Goal: Answer question/provide support

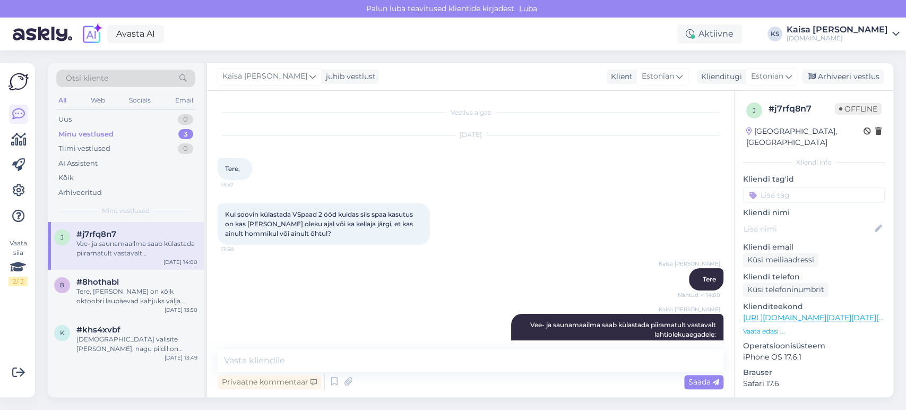
scroll to position [36, 0]
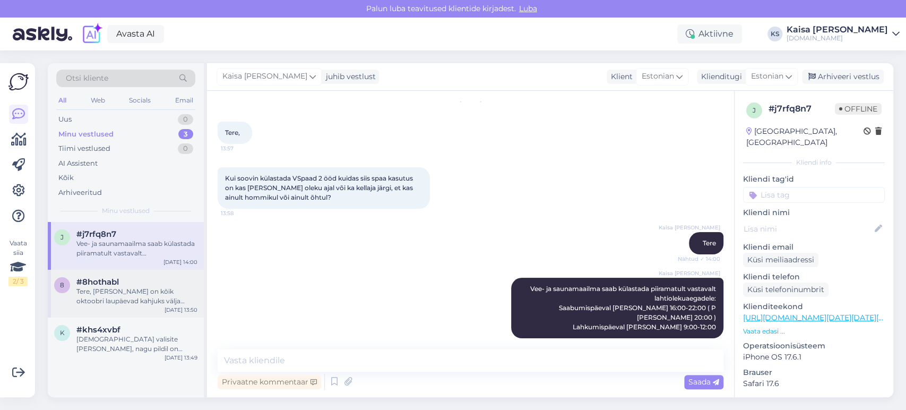
click at [133, 292] on div "Tere, [PERSON_NAME] on kõik oktoobri laupäevad kahjuks välja müüdud." at bounding box center [136, 296] width 121 height 19
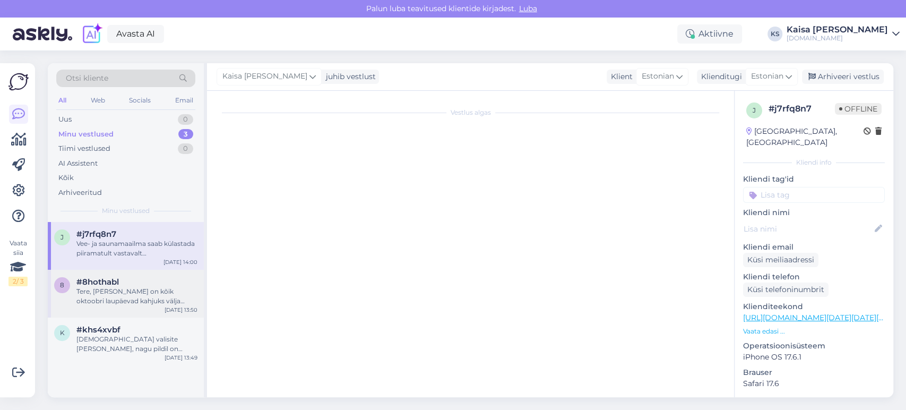
scroll to position [0, 0]
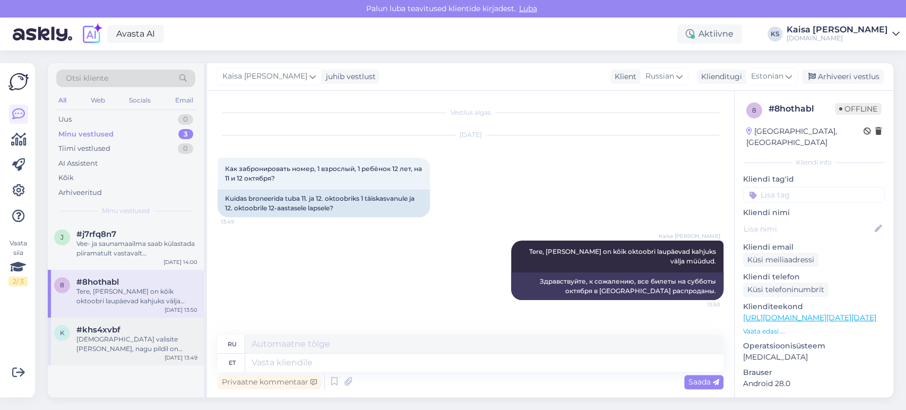
click at [134, 338] on div "[DEMOGRAPHIC_DATA] valisite [PERSON_NAME], nagu pildil on [PERSON_NAME] kriip L…" at bounding box center [136, 343] width 121 height 19
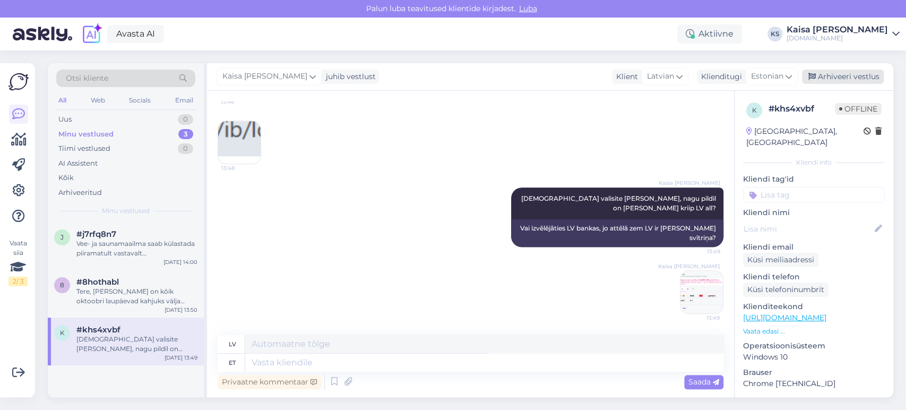
click at [835, 81] on div "Arhiveeri vestlus" at bounding box center [843, 77] width 82 height 14
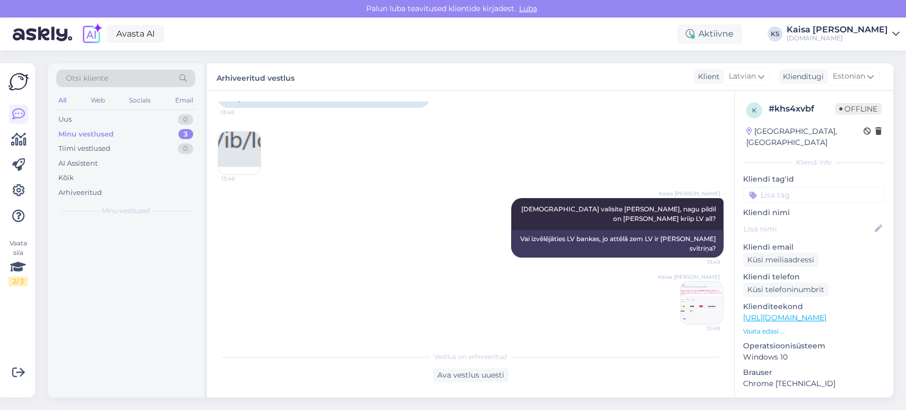
scroll to position [739, 0]
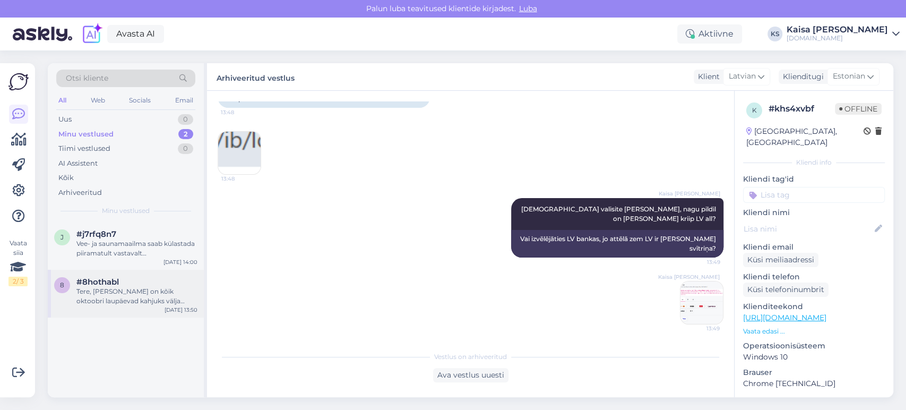
click at [168, 291] on div "Tere, [PERSON_NAME] on kõik oktoobri laupäevad kahjuks välja müüdud." at bounding box center [136, 296] width 121 height 19
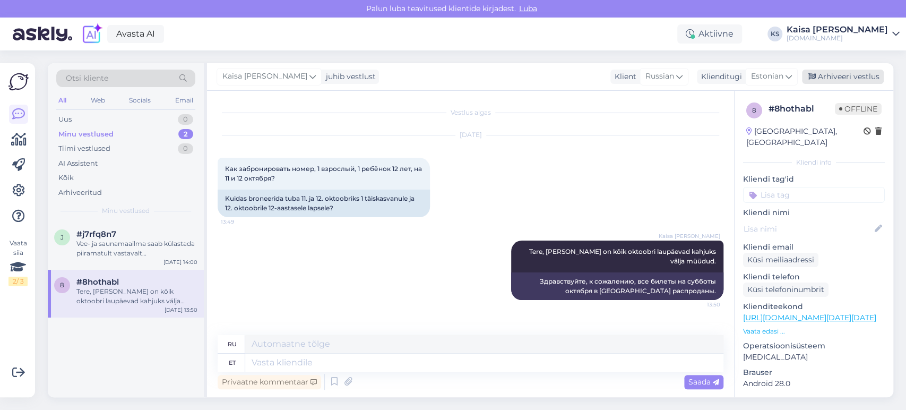
click at [850, 74] on div "Arhiveeri vestlus" at bounding box center [843, 77] width 82 height 14
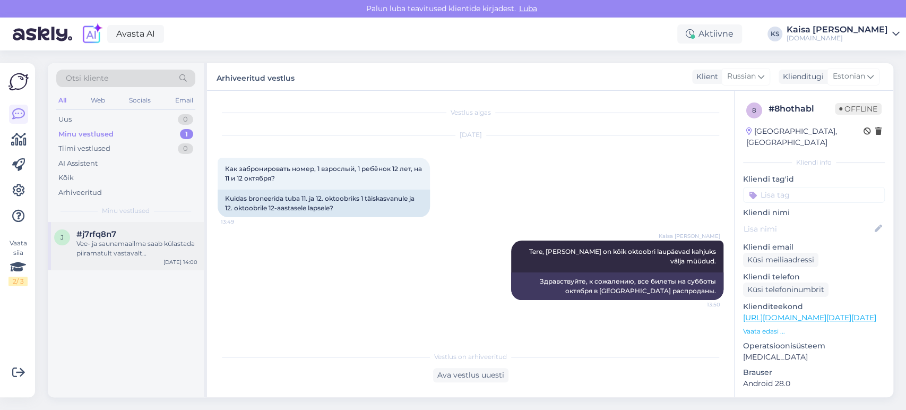
click at [148, 253] on div "Vee- ja saunamaailma saab külastada piiramatult vastavalt lahtiolekuaegadele: S…" at bounding box center [136, 248] width 121 height 19
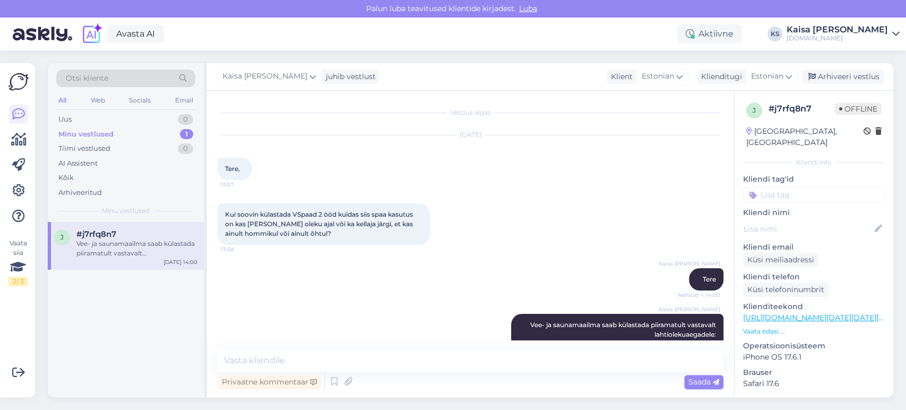
scroll to position [36, 0]
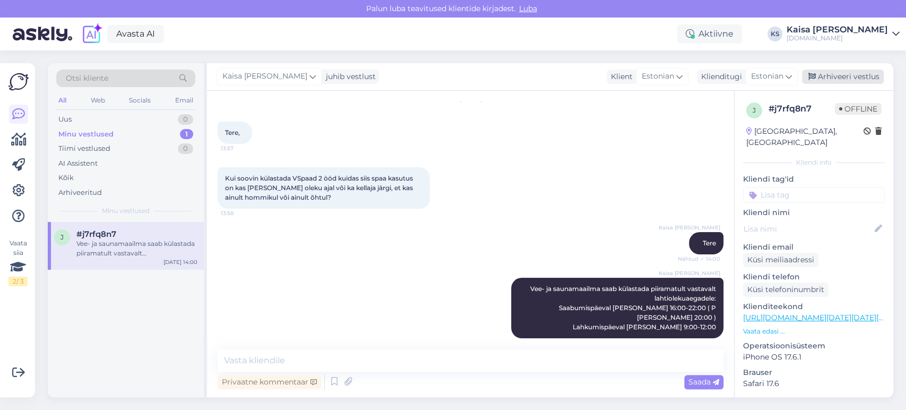
click at [832, 80] on div "Arhiveeri vestlus" at bounding box center [843, 77] width 82 height 14
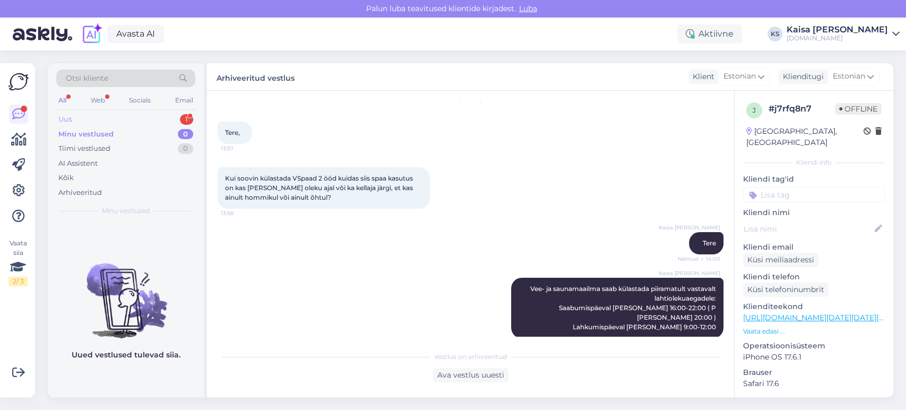
drag, startPoint x: 115, startPoint y: 114, endPoint x: 116, endPoint y: 120, distance: 6.6
click at [115, 114] on div "Uus 1" at bounding box center [125, 119] width 139 height 15
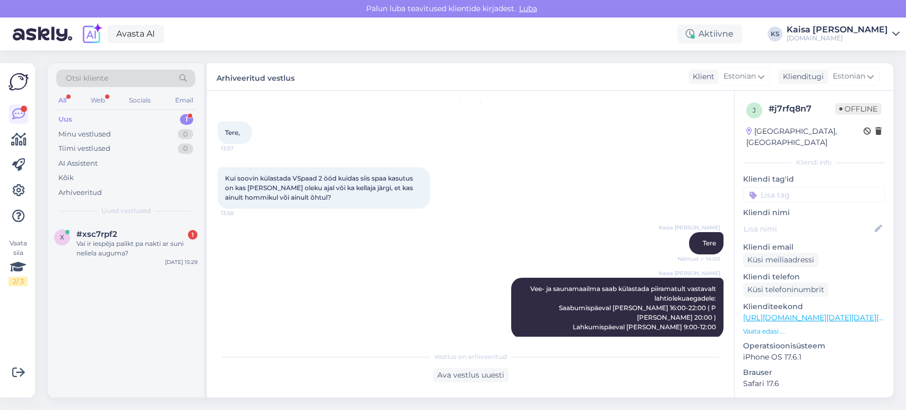
drag, startPoint x: 108, startPoint y: 257, endPoint x: 166, endPoint y: 270, distance: 59.7
click at [108, 256] on div "Vai ir iespēja palikt pa nakti ar suni neliela auguma?" at bounding box center [136, 248] width 121 height 19
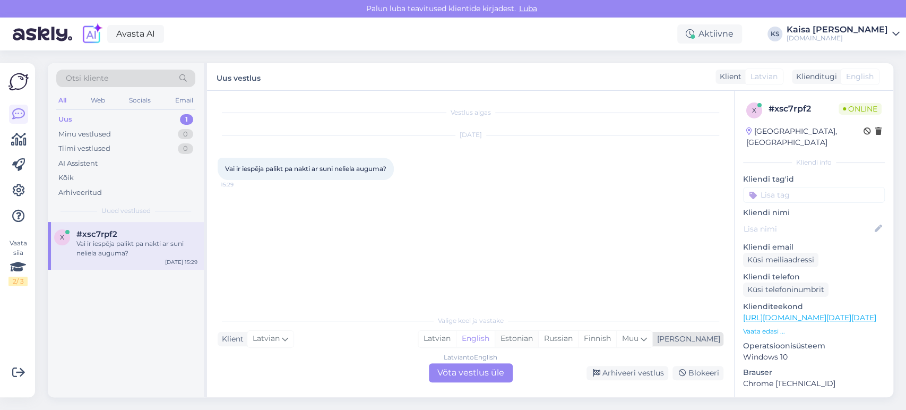
click at [538, 337] on div "Estonian" at bounding box center [517, 339] width 44 height 16
click at [489, 368] on div "Latvian to Estonian Võta vestlus üle" at bounding box center [471, 372] width 84 height 19
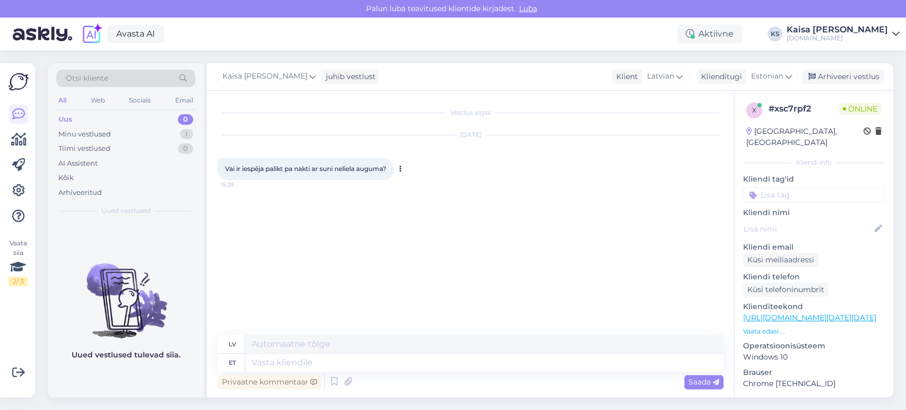
click at [402, 172] on icon at bounding box center [400, 169] width 3 height 6
click at [415, 184] on link "Näita English tõlget" at bounding box center [441, 186] width 88 height 14
click at [765, 326] on p "Vaata edasi ..." at bounding box center [814, 331] width 142 height 10
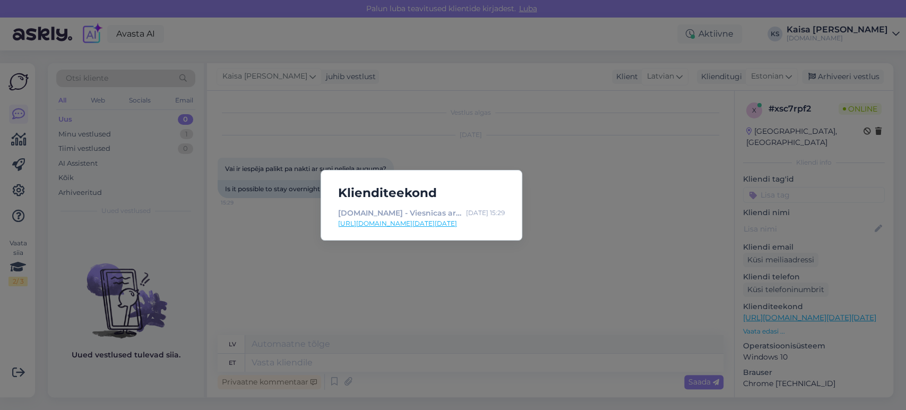
click at [536, 330] on div "Klienditeekond [DOMAIN_NAME] - Viesnīcas ar īpašu maģiju [DATE] 15:29 [URL][DOM…" at bounding box center [453, 205] width 906 height 410
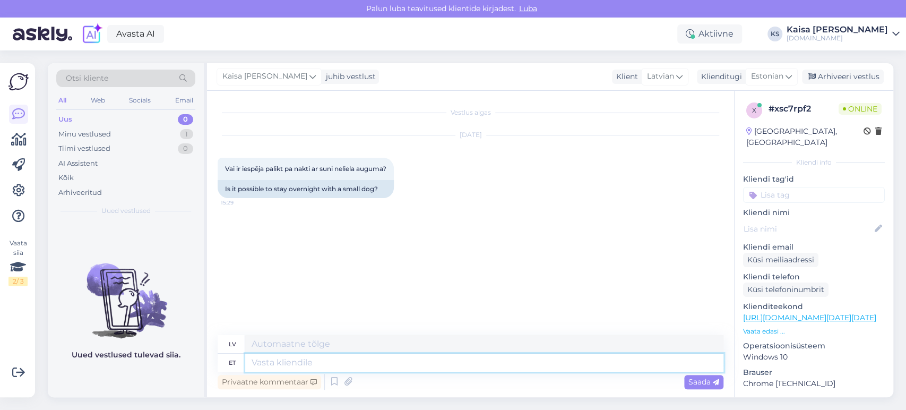
click at [539, 362] on textarea at bounding box center [484, 362] width 478 height 18
type textarea "Tere,"
type textarea "Sveiki,"
type textarea "Tere, lemmikloom on"
type textarea "Sveiks, mājdzīvnieks"
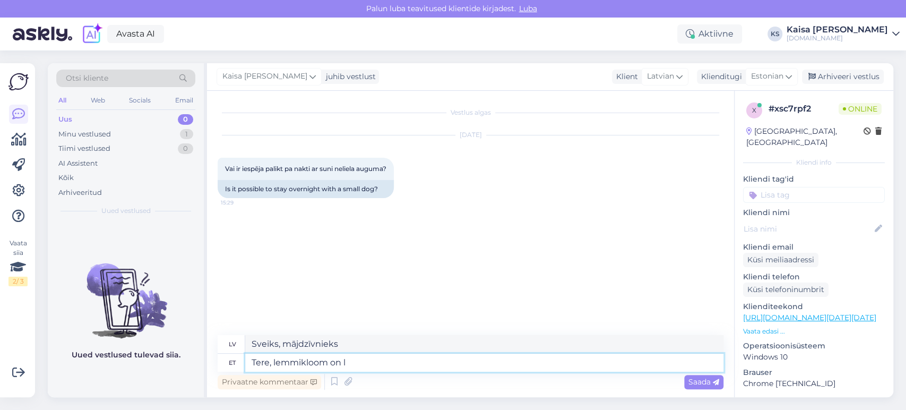
type textarea "Tere, lemmikloom on lu"
type textarea "Sveiki, mājdzīvnieks ir"
type textarea "Tere, lemmikloom on lubatud [PERSON_NAME]"
type textarea "Sveiki, mājdzīvnieki ir atļauti."
type textarea "Tere, lemmikloom on lubatud [PERSON_NAME] st"
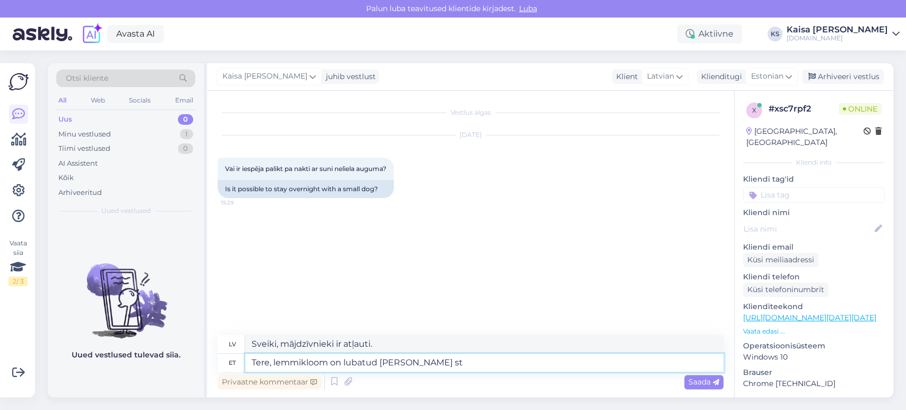
type textarea "Sveiki, mājdzīvnieki ir atļauti tikai"
type textarea "Tere, lemmikloom on lubatud [PERSON_NAME] standardtoas. K"
type textarea "Sveiki, mājdzīvnieki ir atļauti tikai standarta numurā."
type textarea "Tere, lemmikloom on lubatud [PERSON_NAME] standardtoas. Klikkides kül"
type textarea "Sveiki, mājdzīvnieki ir atļauti tikai standarta numurā. Noklikšķinot uz"
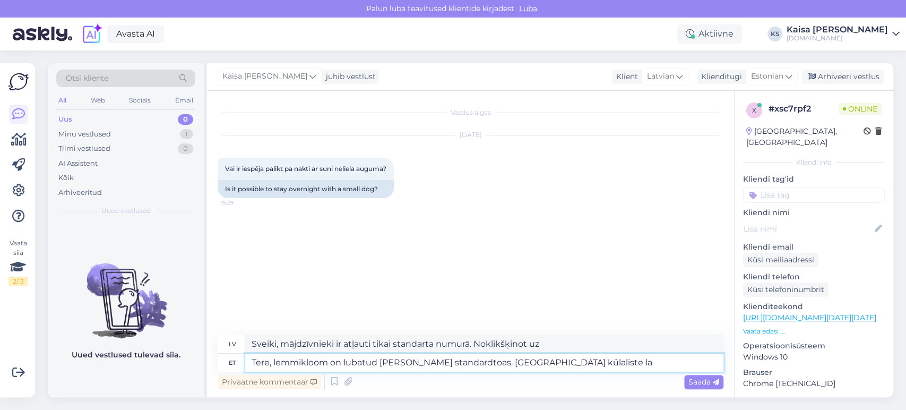
type textarea "Tere, lemmikloom on lubatud [PERSON_NAME] standardtoas. [GEOGRAPHIC_DATA] külal…"
type textarea "Sveiki, mājdzīvnieki ir atļauti tikai standarta numurā. Noklikšķinot uz viesu s…"
type textarea "Tere, lemmikloom on lubatud [PERSON_NAME] standardtoas. Klikkides külaliste lah…"
type textarea "Sveiki, mājdzīvnieki ir atļauti tikai standarta numurā. Noklikšķinot uz viesu l…"
type textarea "Tere, lemmikloom on lubatud [PERSON_NAME] standardtoas. Klikkides külaliste lah…"
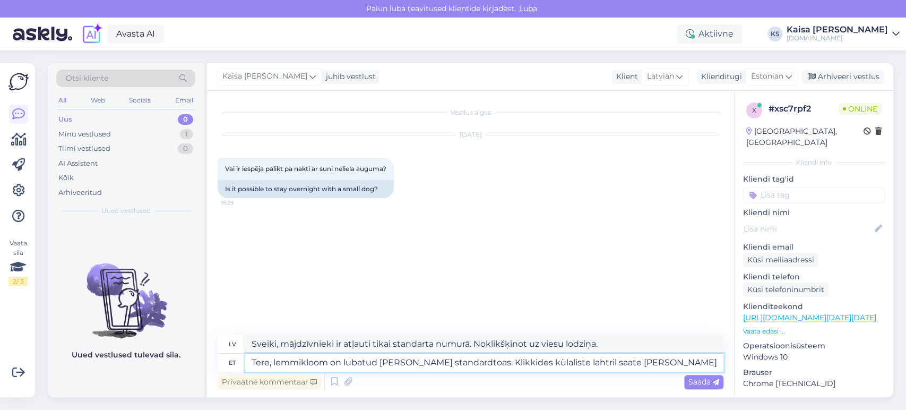
type textarea "Sveiki, mājdzīvnieki ir atļauti tikai standarta numuros. Noklikšķinot uz viesu …"
type textarea "Tere, lemmikloom on lubatud [PERSON_NAME] standardtoas. Klikkides külaliste lah…"
type textarea "Sveiki, mājdzīvnieki ir atļauti tikai standarta numuros. Noklikšķinot uz viesu …"
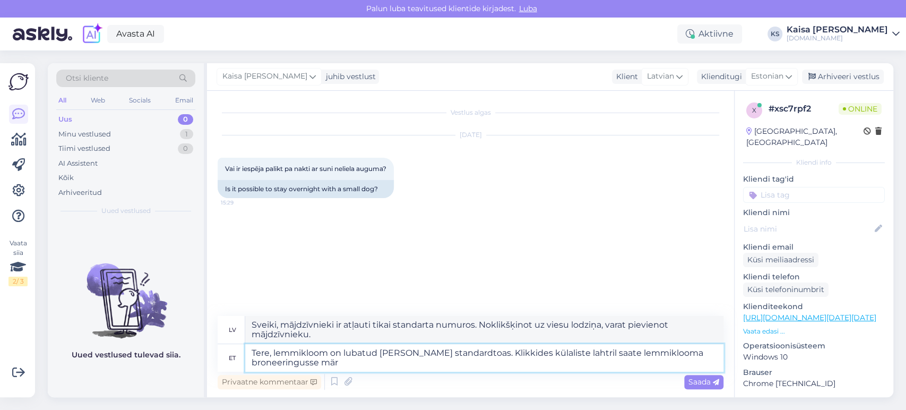
type textarea "Tere, lemmikloom on lubatud [PERSON_NAME] standardtoas. Klikkides külaliste lah…"
type textarea "Sveiki, mājdzīvnieki ir atļauti tikai standarta numuros. Noklikšķinot uz viesu …"
type textarea "Tere, lemmikloom on lubatud [PERSON_NAME] standardtoas. Klikkides külaliste lah…"
type textarea "Sveiki, mājdzīvnieki ir atļauti tikai standarta numuros. Jūs varat pievienot sa…"
type textarea "Tere, lemmikloom on lubatud [PERSON_NAME] standardtoas. Klikkides külaliste lah…"
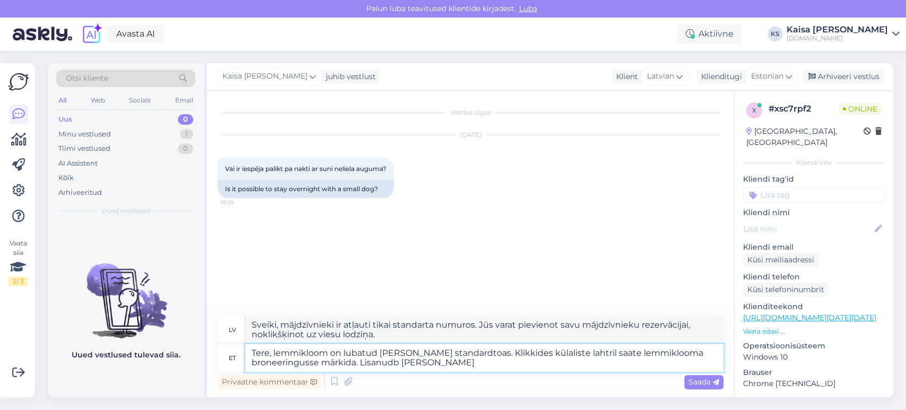
type textarea "Sveiki, mājdzīvnieki ir atļauti tikai standarta numuros. Mājdzīvnieku varat pie…"
type textarea "Tere, lemmikloom on lubatud [PERSON_NAME] standardtoas. Klikkides külaliste lah…"
type textarea "Sveiki, mājdzīvnieki ir atļauti tikai standarta numuros. Jūs varat pievienot sa…"
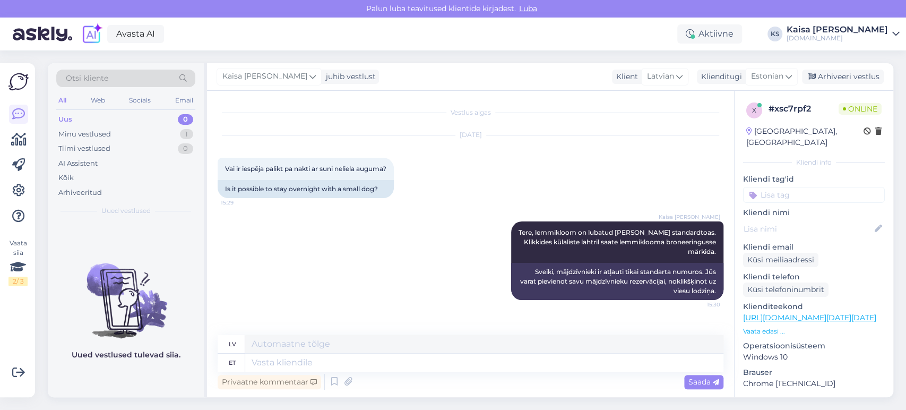
click at [421, 267] on div "Kaisa [PERSON_NAME] Tere, lemmikloom on lubatud [PERSON_NAME] standardtoas. Kli…" at bounding box center [471, 261] width 506 height 102
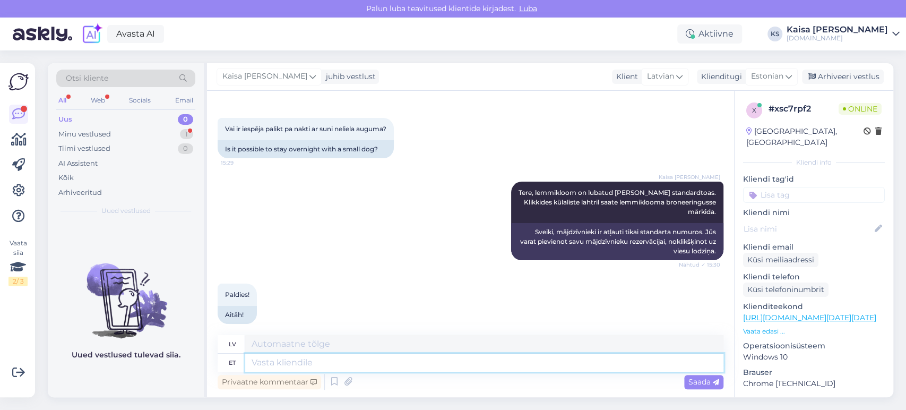
click at [396, 361] on textarea at bounding box center [484, 362] width 478 height 18
type textarea "Palun."
type textarea "Lūdzu."
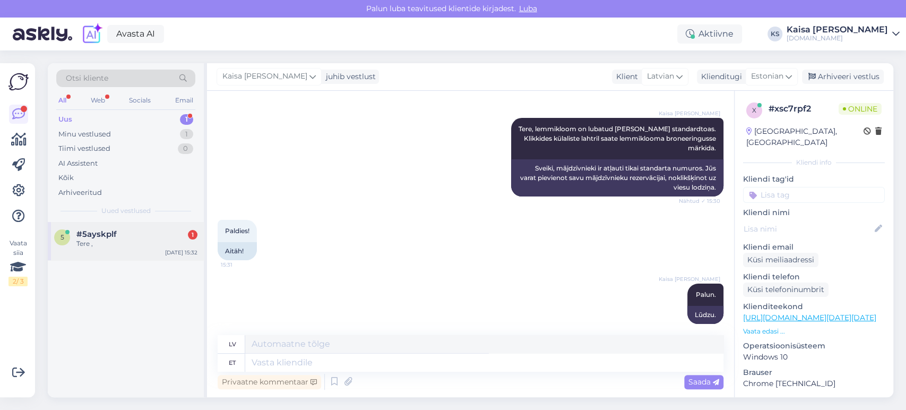
click at [91, 249] on div "5 #5ayskplf 1 Tere , [DATE] 15:32" at bounding box center [126, 241] width 156 height 38
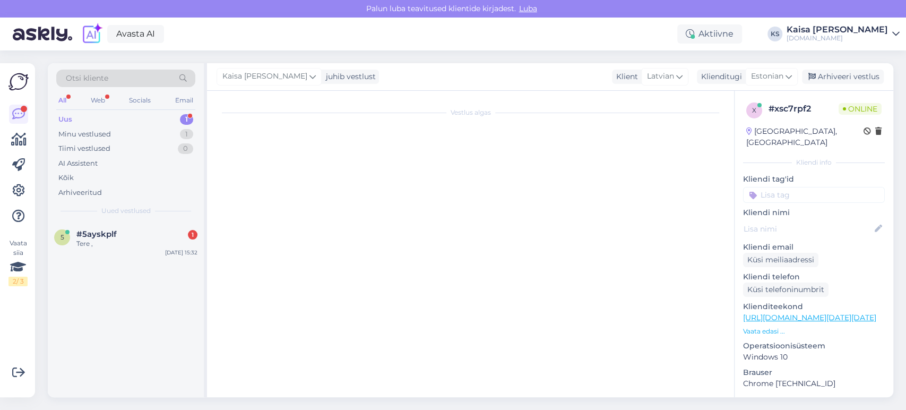
scroll to position [0, 0]
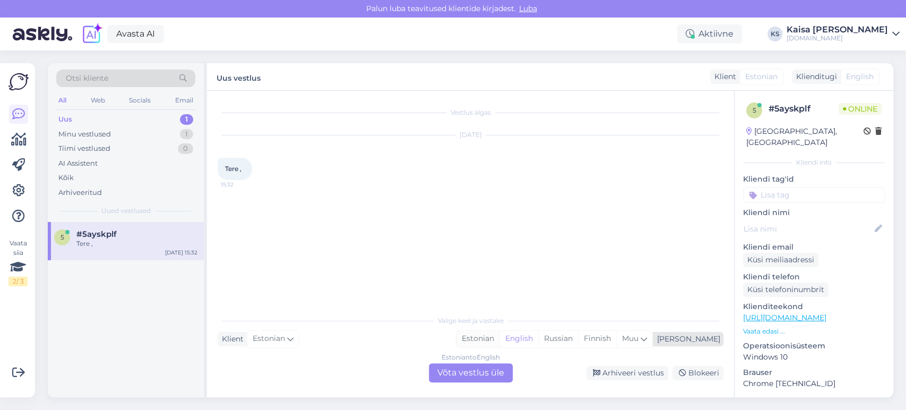
click at [499, 335] on div "Estonian" at bounding box center [477, 339] width 43 height 16
click at [487, 369] on div "Estonian to Estonian Võta vestlus üle" at bounding box center [471, 372] width 84 height 19
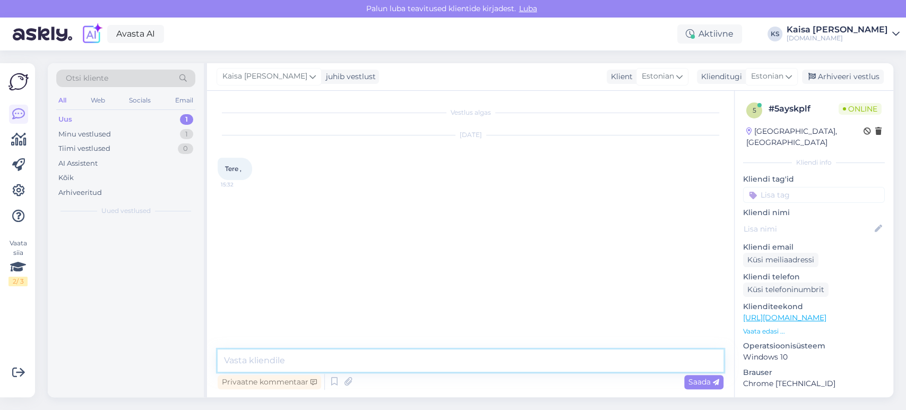
click at [489, 357] on textarea at bounding box center [471, 360] width 506 height 22
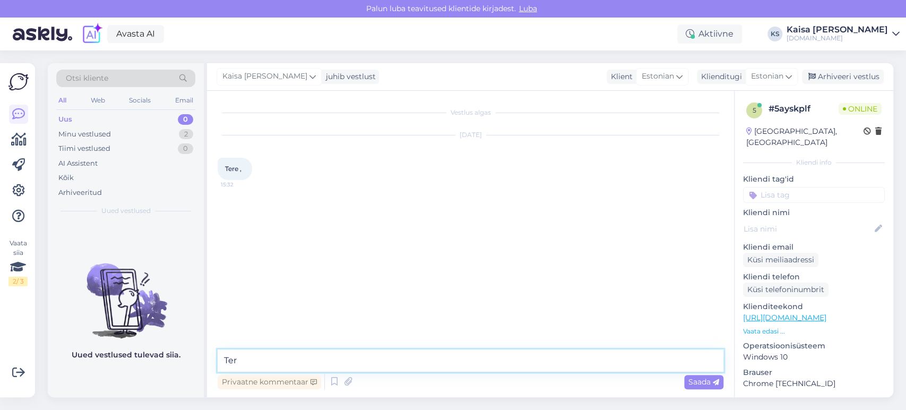
type textarea "Tere"
click at [434, 195] on div "[PERSON_NAME] Tere 15:33" at bounding box center [471, 215] width 506 height 46
click at [470, 34] on div "Avasta AI Aktiivne KS Kaisa [PERSON_NAME] [DOMAIN_NAME]" at bounding box center [453, 34] width 906 height 33
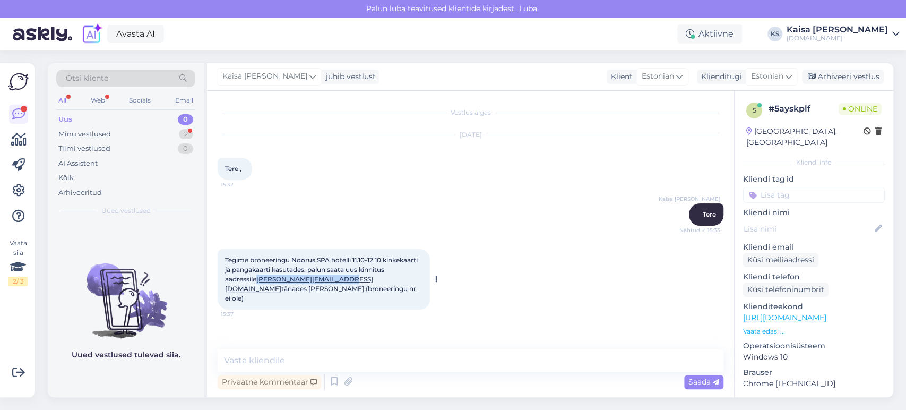
drag, startPoint x: 313, startPoint y: 278, endPoint x: 225, endPoint y: 279, distance: 87.6
click at [225, 279] on span "Tegime broneeringu Noorus SPA hotelli 11.10-12.10 kinkekaarti ja pangakaarti ka…" at bounding box center [322, 279] width 194 height 46
copy link "[PERSON_NAME][EMAIL_ADDRESS][DOMAIN_NAME]"
click at [441, 354] on textarea at bounding box center [471, 360] width 506 height 22
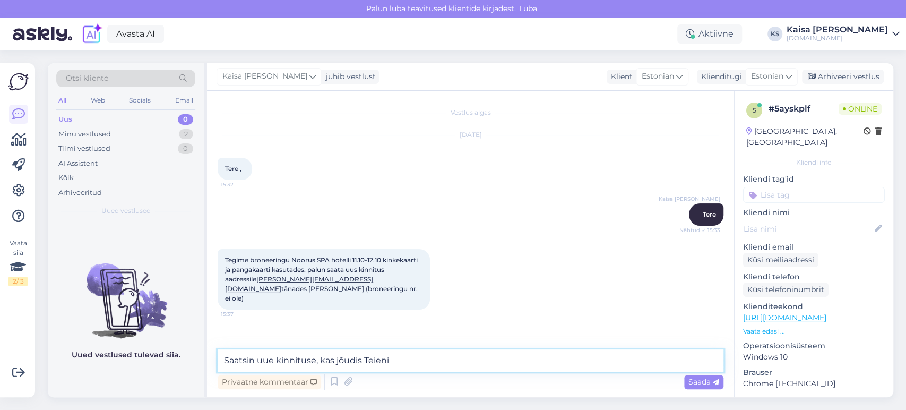
type textarea "Saatsin uue kinnituse, kas jõudis Teieni?"
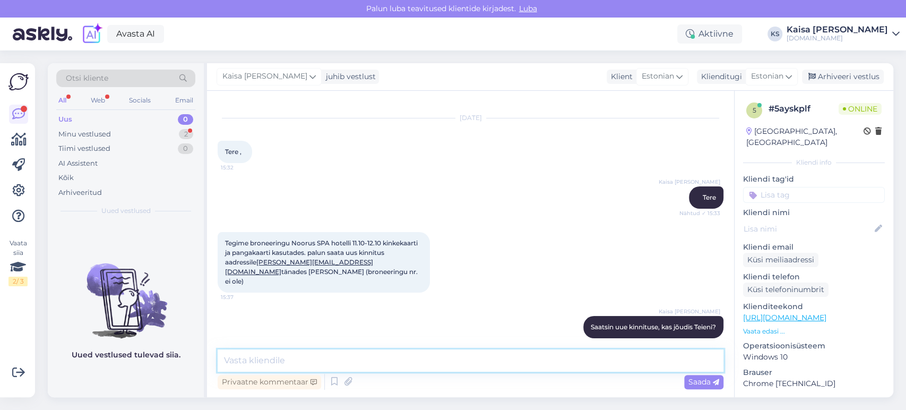
scroll to position [63, 0]
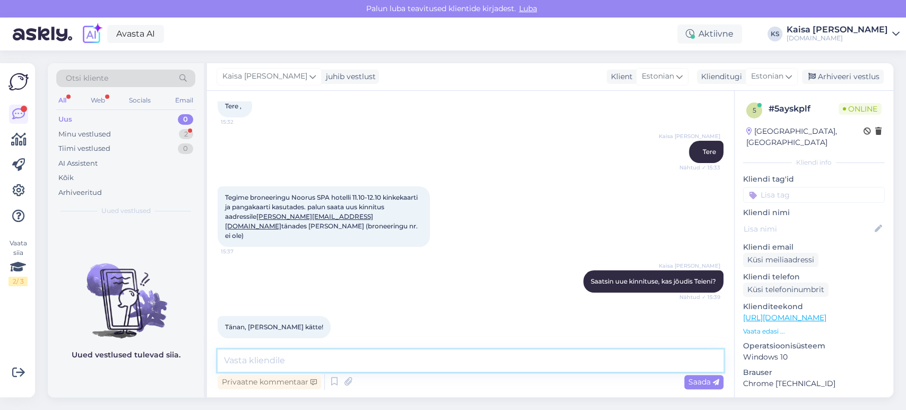
click at [324, 358] on textarea at bounding box center [471, 360] width 506 height 22
type textarea "S"
type textarea "Palun, suurepärane :)"
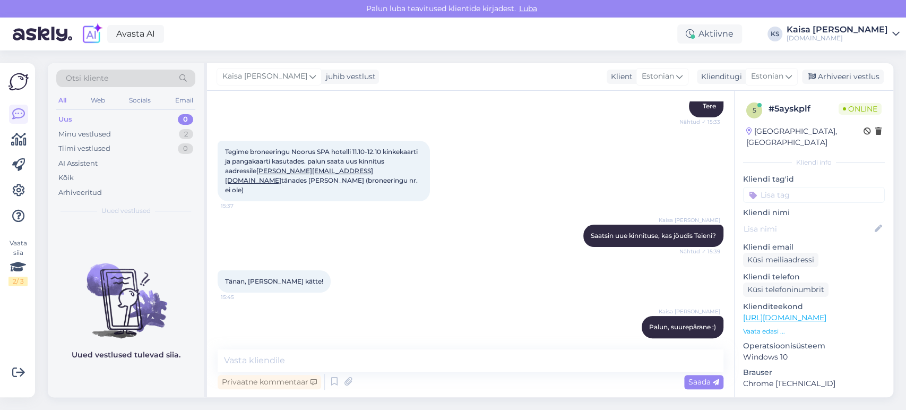
click at [381, 262] on div "Tänan, [PERSON_NAME] kätte! 15:45" at bounding box center [471, 281] width 506 height 46
click at [181, 133] on div "2" at bounding box center [186, 134] width 14 height 11
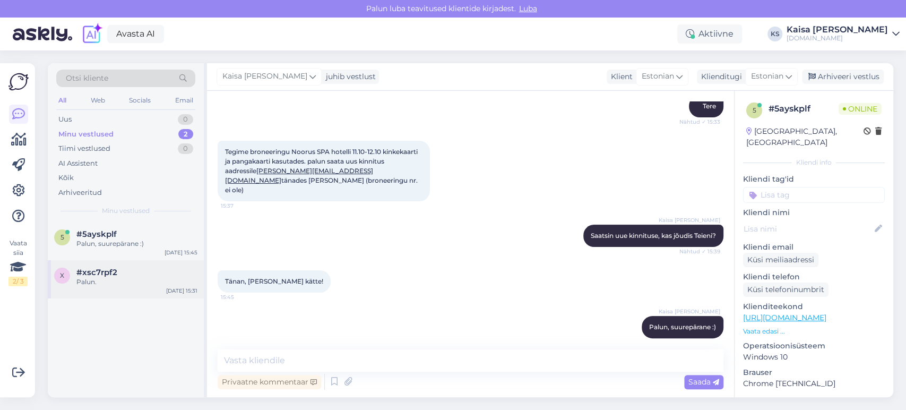
click at [131, 279] on div "Palun." at bounding box center [136, 282] width 121 height 10
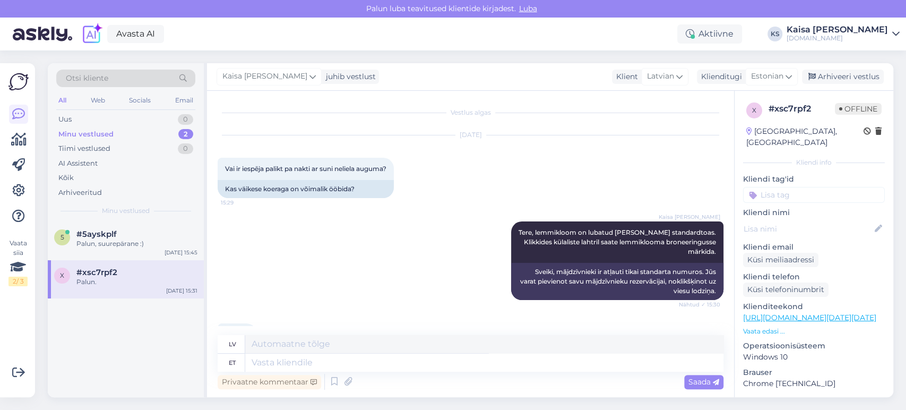
scroll to position [103, 0]
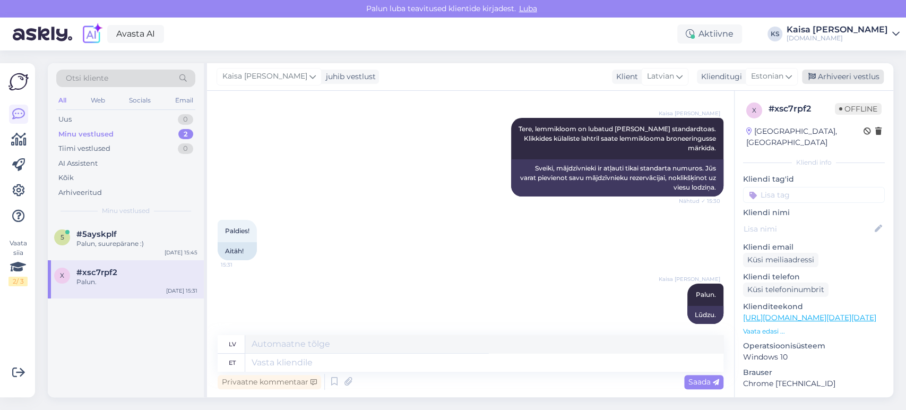
click at [834, 75] on div "Arhiveeri vestlus" at bounding box center [843, 77] width 82 height 14
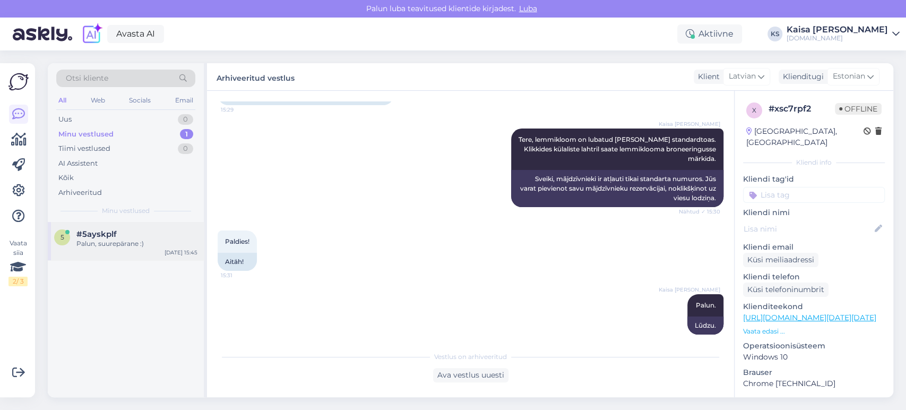
click at [115, 238] on div "#5ayskplf" at bounding box center [136, 234] width 121 height 10
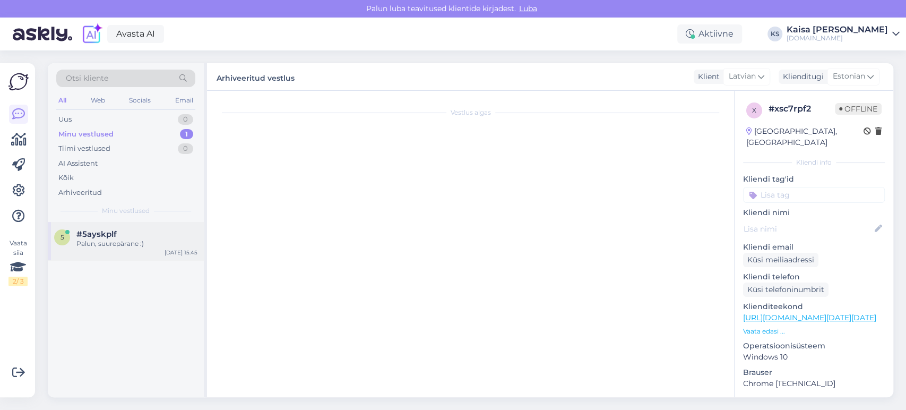
scroll to position [108, 0]
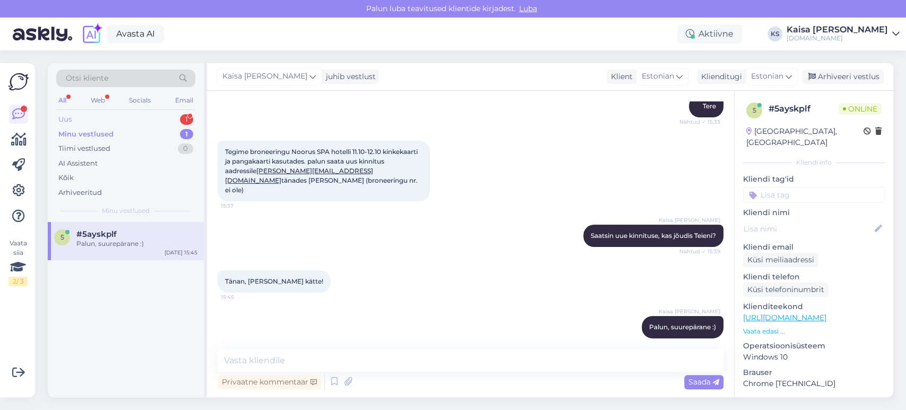
click at [170, 121] on div "Uus 1" at bounding box center [125, 119] width 139 height 15
click at [127, 243] on div "Tere. Ma soovin tänaseks broneerida Hamptoni hotelli 1 ööks king toaga. 1 täisk…" at bounding box center [136, 248] width 121 height 19
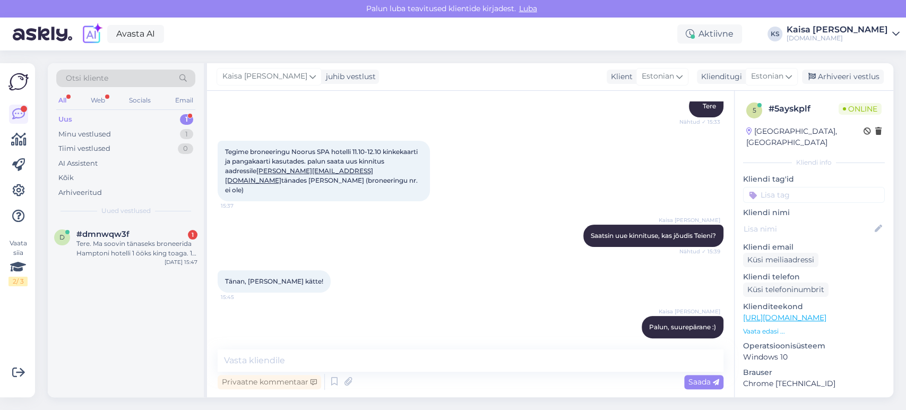
scroll to position [0, 0]
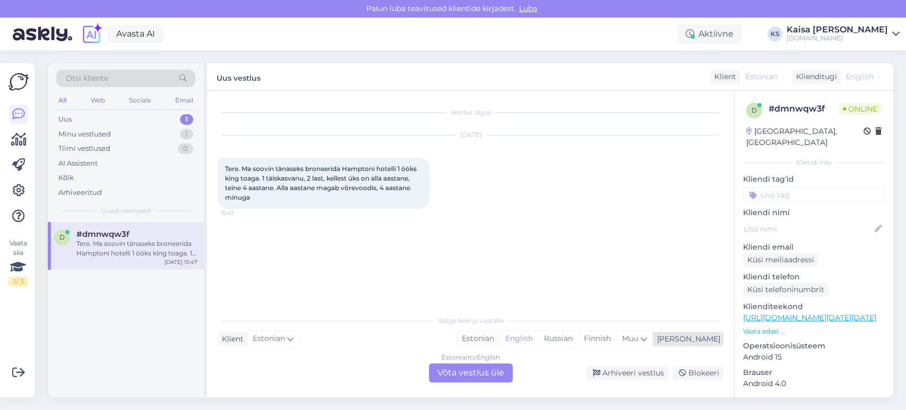
click at [499, 343] on div "Estonian" at bounding box center [477, 339] width 43 height 16
click at [504, 373] on div "Estonian to Estonian Võta vestlus üle" at bounding box center [471, 372] width 84 height 19
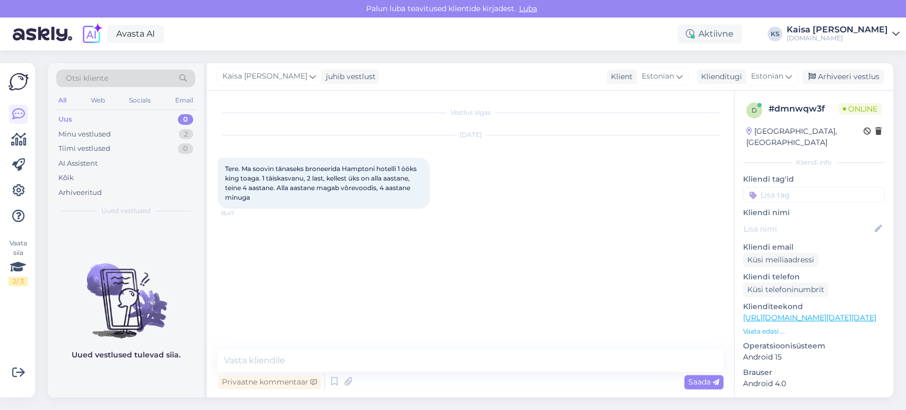
click at [759, 326] on p "Vaata edasi ..." at bounding box center [814, 331] width 142 height 10
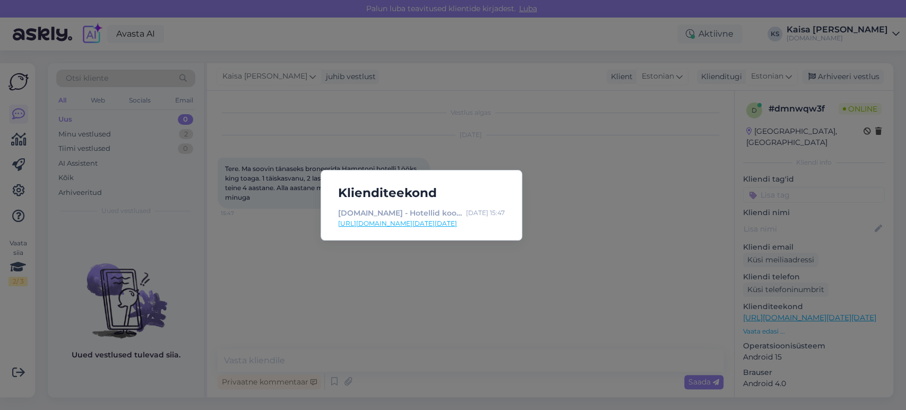
click at [473, 222] on link "[URL][DOMAIN_NAME][DATE][DATE]" at bounding box center [421, 224] width 167 height 10
click at [418, 95] on div "Klienditeekond [DOMAIN_NAME] - Hotellid koos võluvate lisavõimalustega [DATE] 1…" at bounding box center [453, 205] width 906 height 410
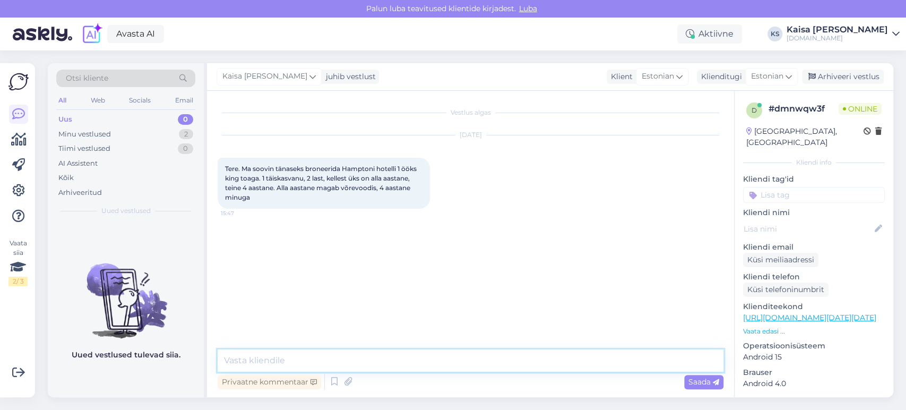
click at [371, 368] on textarea at bounding box center [471, 360] width 506 height 22
type textarea "Tere, üks hetk, kohe uurin."
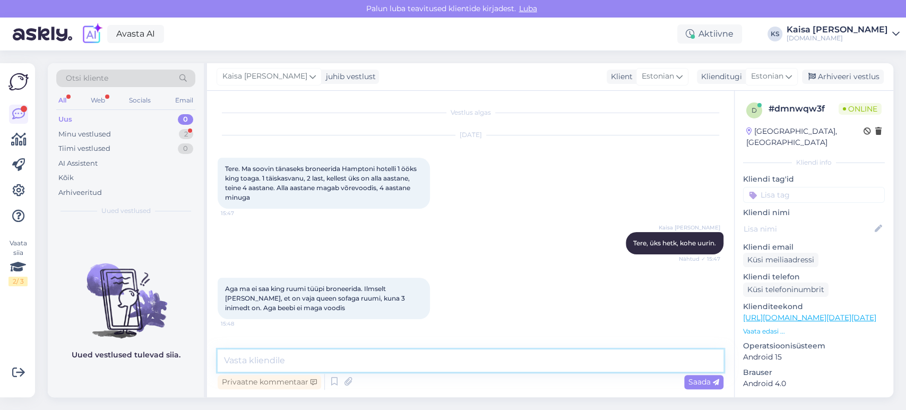
click at [397, 357] on textarea at bounding box center [471, 360] width 506 height 22
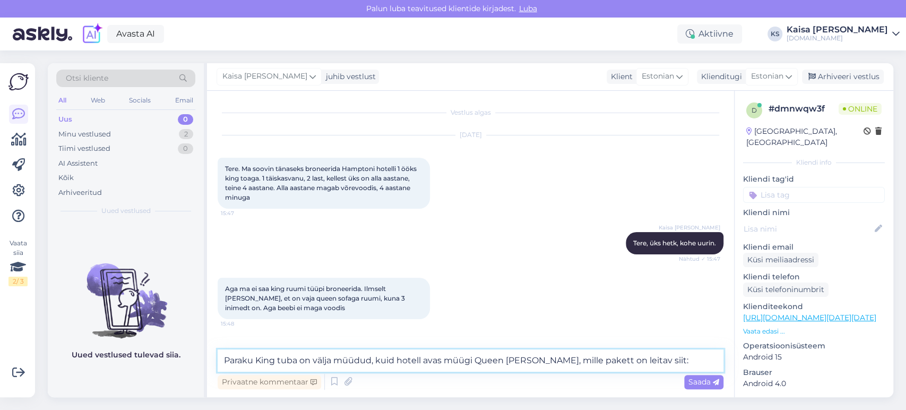
paste textarea "[URL][DOMAIN_NAME][DATE][DATE]"
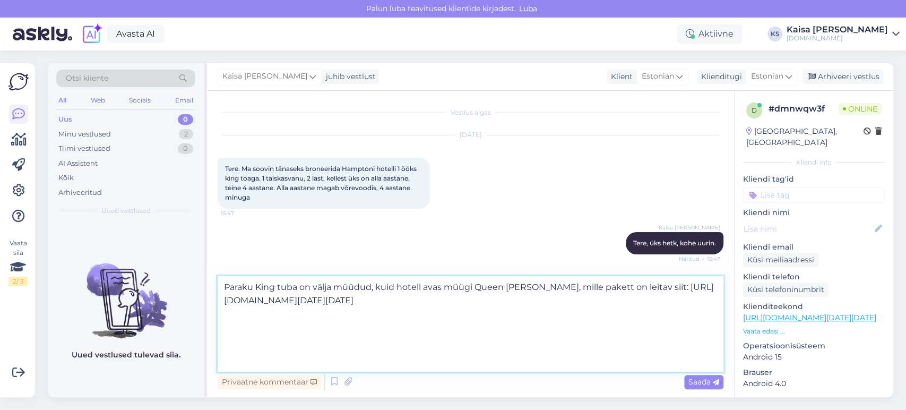
type textarea "Paraku King tuba on välja müüdud, kuid hotell avas müügi Queen [PERSON_NAME], m…"
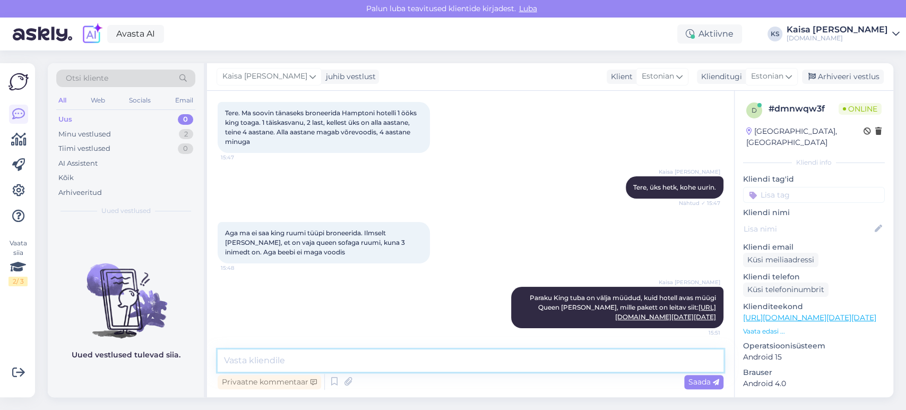
click at [505, 366] on textarea at bounding box center [471, 360] width 506 height 22
click at [566, 210] on div "Aga ma ei saa king ruumi tüüpi broneerida. Ilmselt [PERSON_NAME], et on vaja qu…" at bounding box center [471, 242] width 506 height 65
click at [455, 358] on textarea at bounding box center [471, 360] width 506 height 22
click at [414, 285] on div "Kaisa [PERSON_NAME] Paraku King tuba on välja müüdud, kuid hotell avas müügi Qu…" at bounding box center [471, 307] width 506 height 65
click at [402, 275] on div "Kaisa [PERSON_NAME] Paraku King tuba on välja müüdud, kuid hotell avas müügi Qu…" at bounding box center [471, 307] width 506 height 65
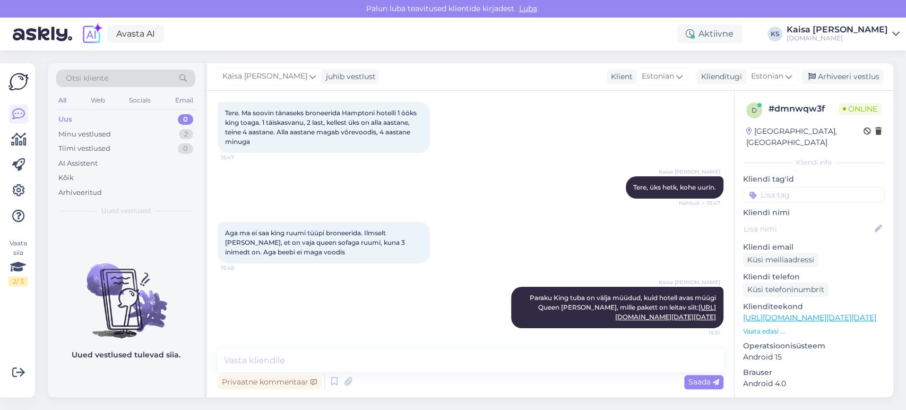
click at [531, 210] on div "Aga ma ei saa king ruumi tüüpi broneerida. Ilmselt [PERSON_NAME], et on vaja qu…" at bounding box center [471, 242] width 506 height 65
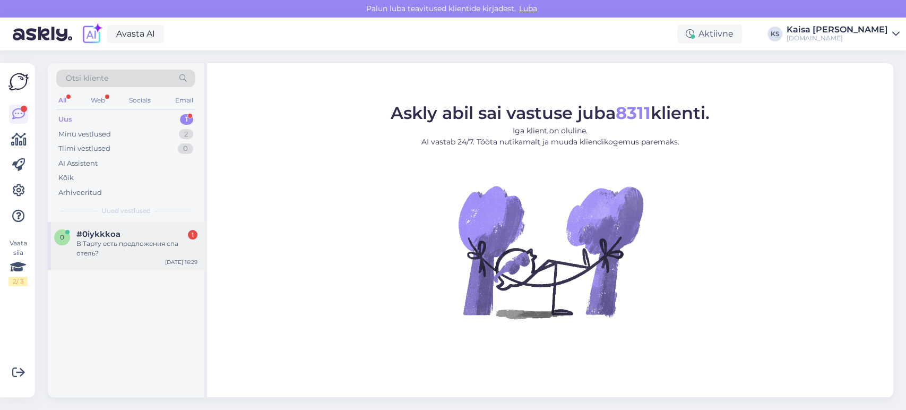
click at [130, 241] on div "В Тарту есть предложения спа отель?" at bounding box center [136, 248] width 121 height 19
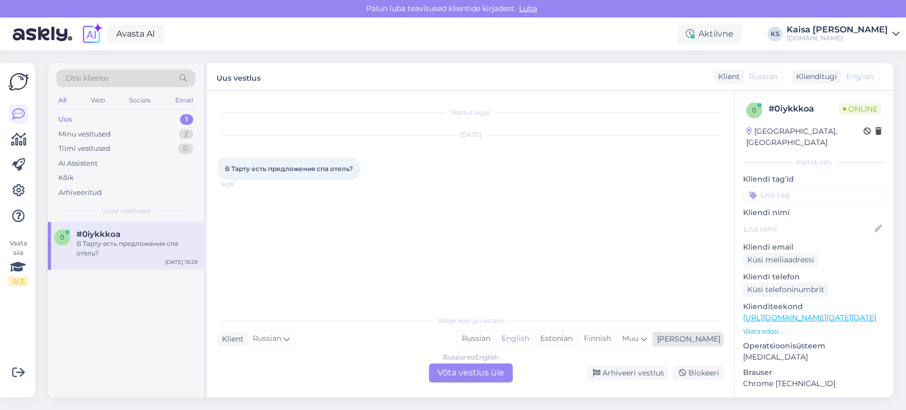
click at [578, 343] on div "Estonian" at bounding box center [556, 339] width 44 height 16
click at [492, 371] on div "Russian to Estonian Võta vestlus üle" at bounding box center [471, 372] width 84 height 19
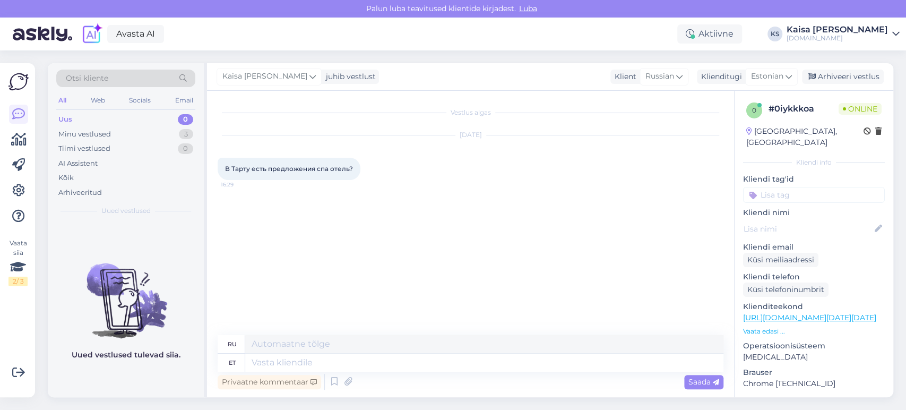
click at [369, 170] on div "Oct 8 2025 В Тарту есть предложения спа отель? 16:29" at bounding box center [471, 158] width 506 height 68
click at [366, 167] on icon at bounding box center [367, 169] width 3 height 6
click at [374, 185] on link "Näita English tõlget" at bounding box center [407, 186] width 88 height 14
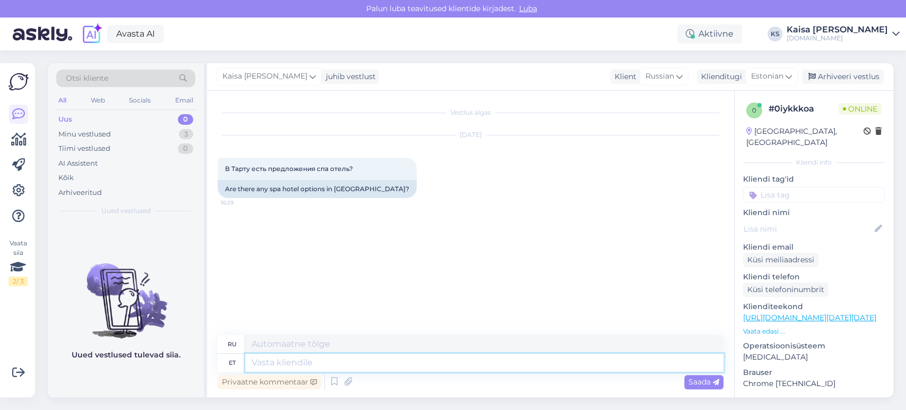
click at [320, 364] on textarea at bounding box center [484, 362] width 478 height 18
type textarea "Tere, kõ"
type textarea "Привет,"
type textarea "Tere, kõik"
type textarea "Всем привет"
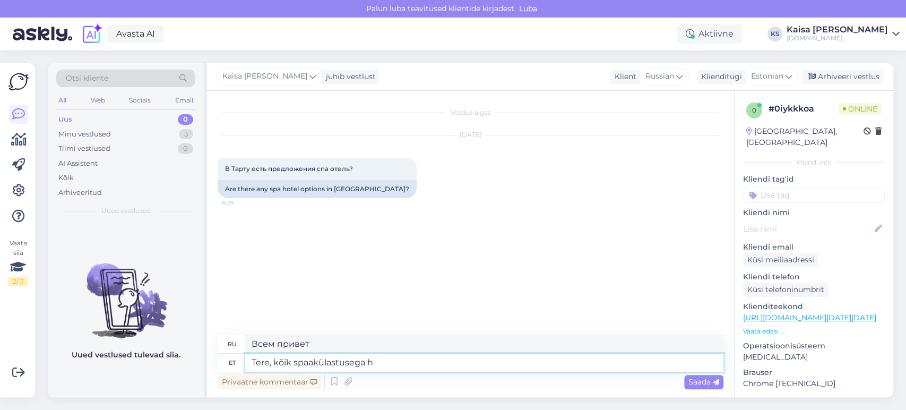
type textarea "Tere, kõik spaakülastusega ho"
type textarea "Всем привет, с визитом в спа"
type textarea "Tere, kõik spaakülastusega hotellid Tar"
type textarea "Здравствуйте, все отели с доступом в спа"
type textarea "Tere, kõik spaakülastusega hotellid Tartus lei"
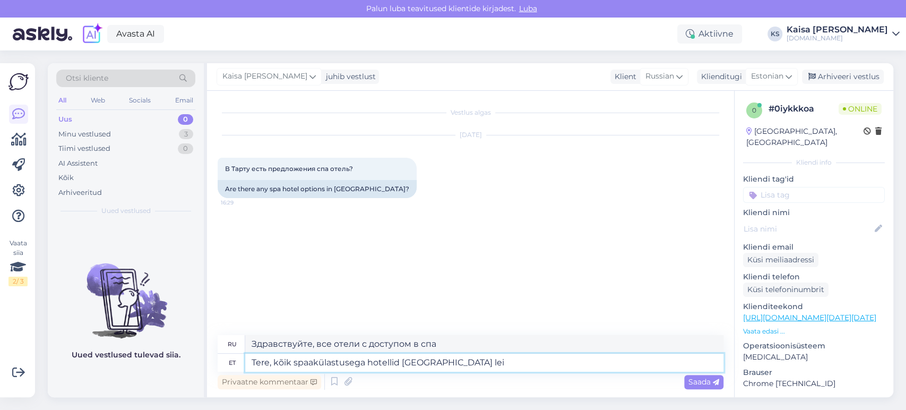
type textarea "Здравствуйте, все отели с доступом в спа в Тарту"
type textarea "Tere, kõik spaakülastusega hotellid Tartus leiate si"
type textarea "Здравствуйте, здесь вы можете найти все отели со спа-услугами в Тарту."
paste textarea "https://hookusbookus.com/ru/hotels-spas/estonia/tartu;dateArrival=2025-10-08;da…"
type textarea "Tere, kõik spaakülastusega hotellid Tartus leiate siit: https://hookusbookus.co…"
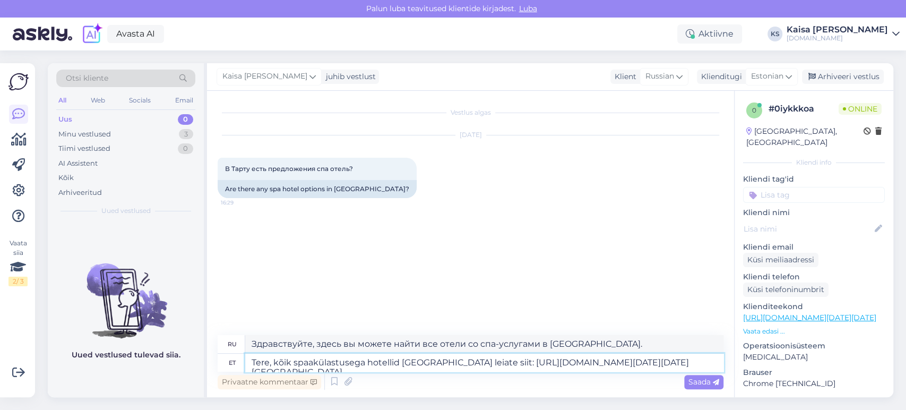
scroll to position [4, 0]
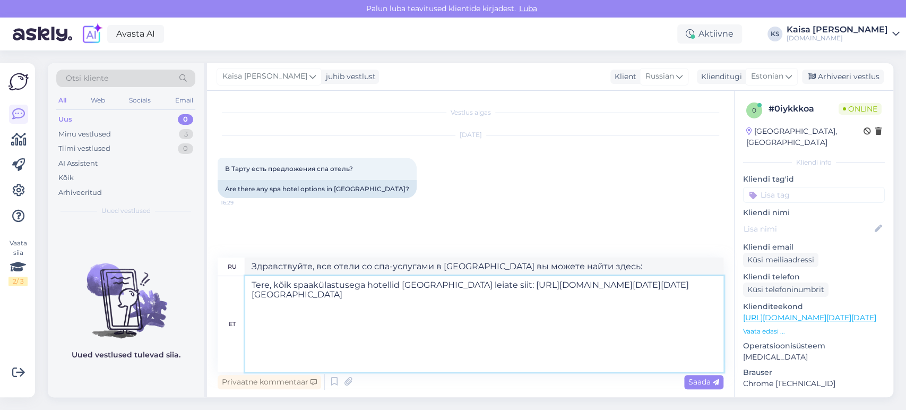
type textarea "Здравствуйте, все отели со спа-услугами в Тарту вы можете найти здесь: https://…"
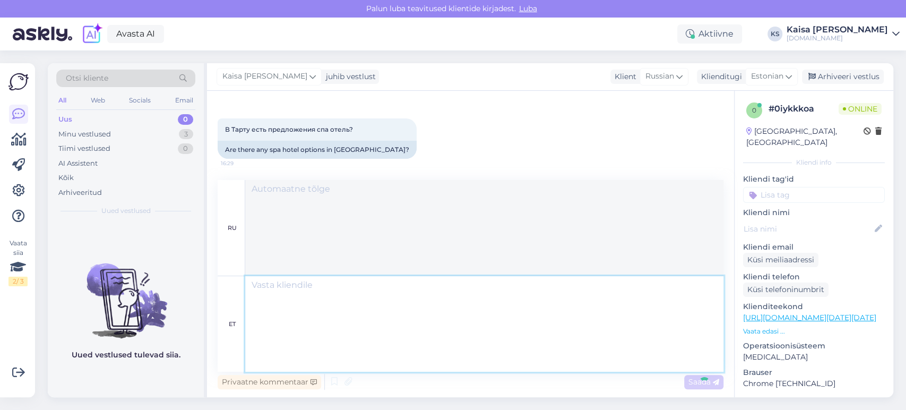
scroll to position [0, 0]
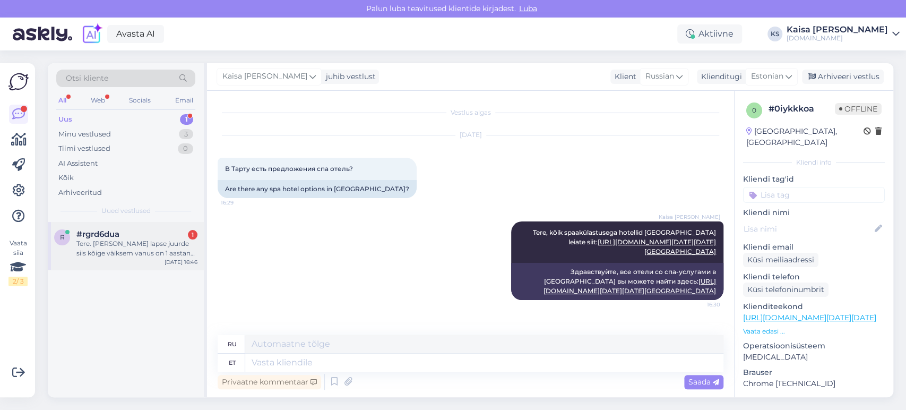
click at [143, 254] on div "Tere. Kui lisan lapse juurde siis kõige väiksem vanus on 1 aastane, aga kui lap…" at bounding box center [136, 248] width 121 height 19
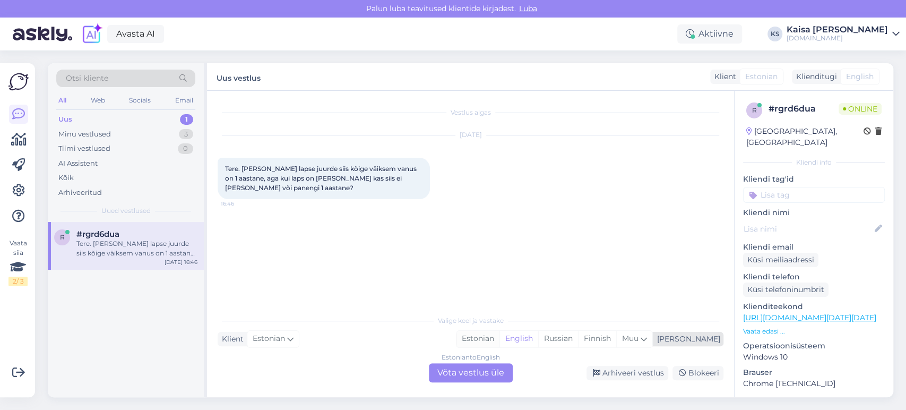
click at [499, 339] on div "Estonian" at bounding box center [477, 339] width 43 height 16
click at [488, 365] on div "Estonian to Estonian Võta vestlus üle" at bounding box center [471, 372] width 84 height 19
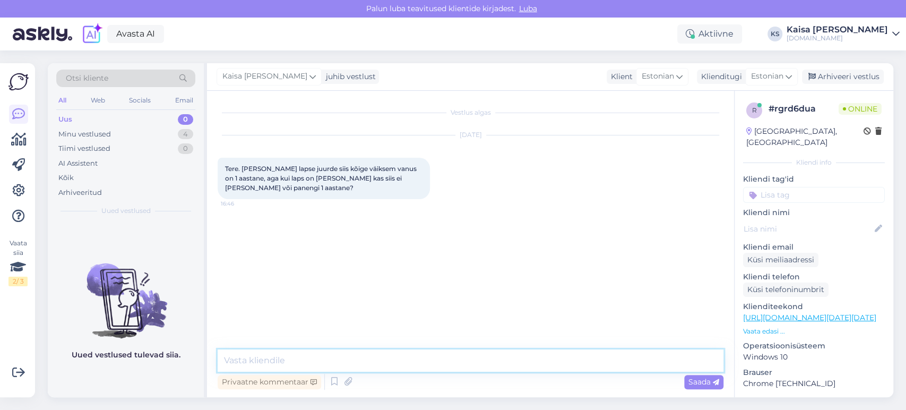
click at [478, 364] on textarea at bounding box center [471, 360] width 506 height 22
type textarea "Tere"
type textarea "Jah, märkige beebi 1-aastase lapsena."
